Goal: Transaction & Acquisition: Purchase product/service

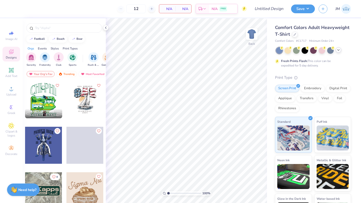
click at [340, 51] on div at bounding box center [338, 50] width 6 height 6
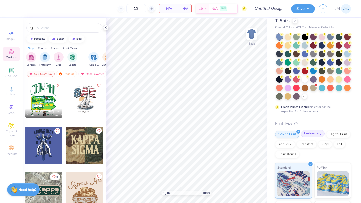
scroll to position [6, 0]
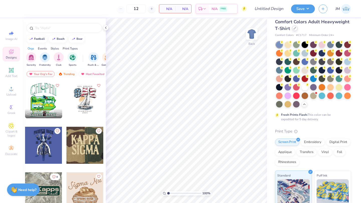
click at [293, 28] on icon at bounding box center [294, 28] width 3 height 3
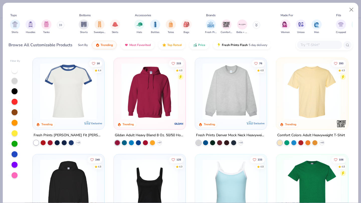
click at [309, 48] on div at bounding box center [319, 45] width 45 height 8
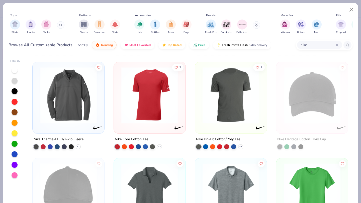
scroll to position [285, 0]
click at [219, 138] on div "Nike Dri-Fit Cotton/Poly Tee" at bounding box center [218, 139] width 44 height 6
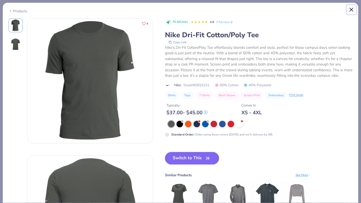
click at [350, 9] on button "Close" at bounding box center [351, 10] width 10 height 10
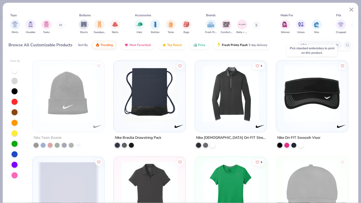
scroll to position [867, 0]
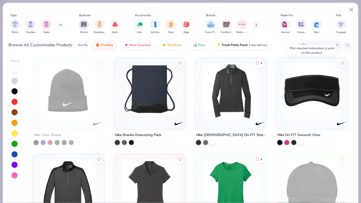
click at [331, 43] on input "nike" at bounding box center [318, 45] width 36 height 6
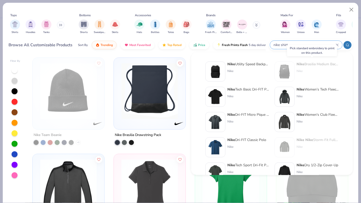
type input "nike shirt"
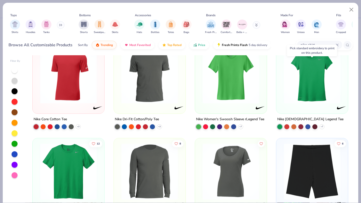
scroll to position [47, 0]
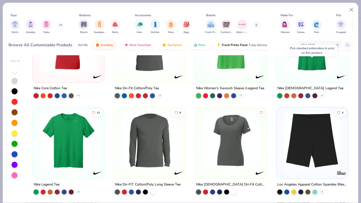
click at [42, 184] on div "Nike Legend Tee" at bounding box center [47, 185] width 26 height 6
